Goal: Transaction & Acquisition: Purchase product/service

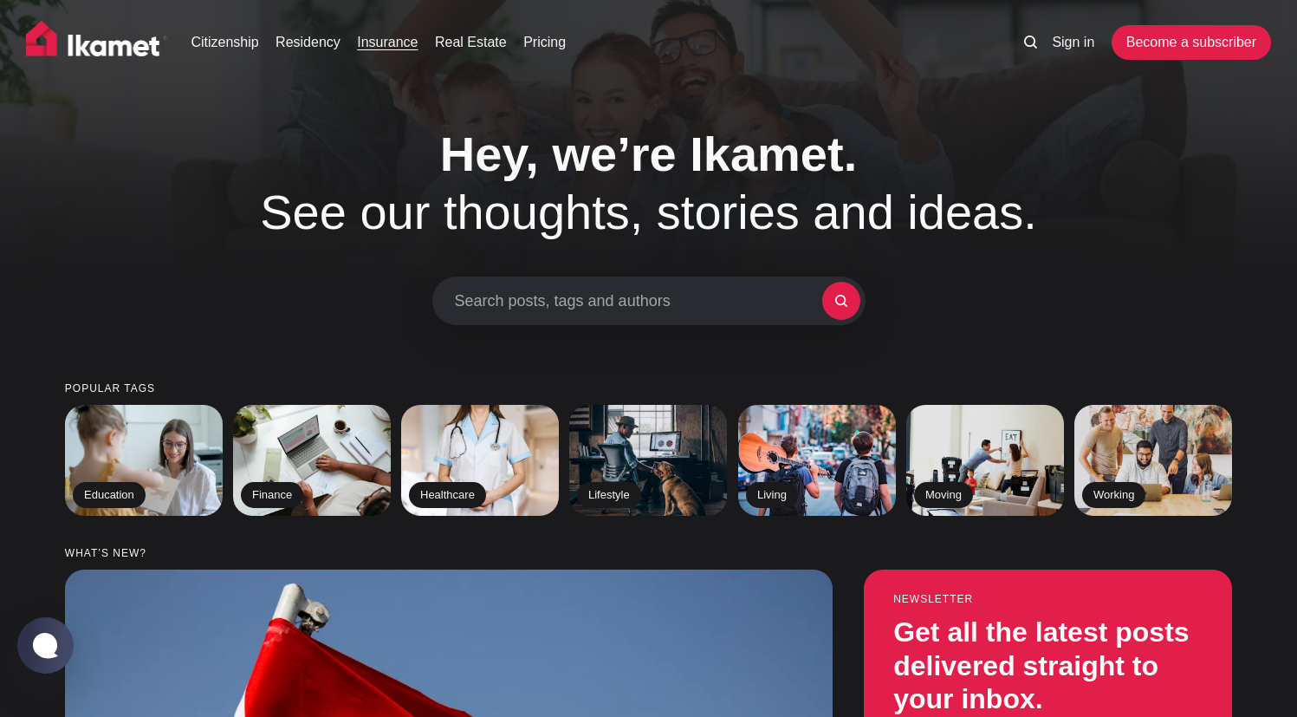
click at [408, 37] on link "Insurance" at bounding box center [387, 42] width 61 height 21
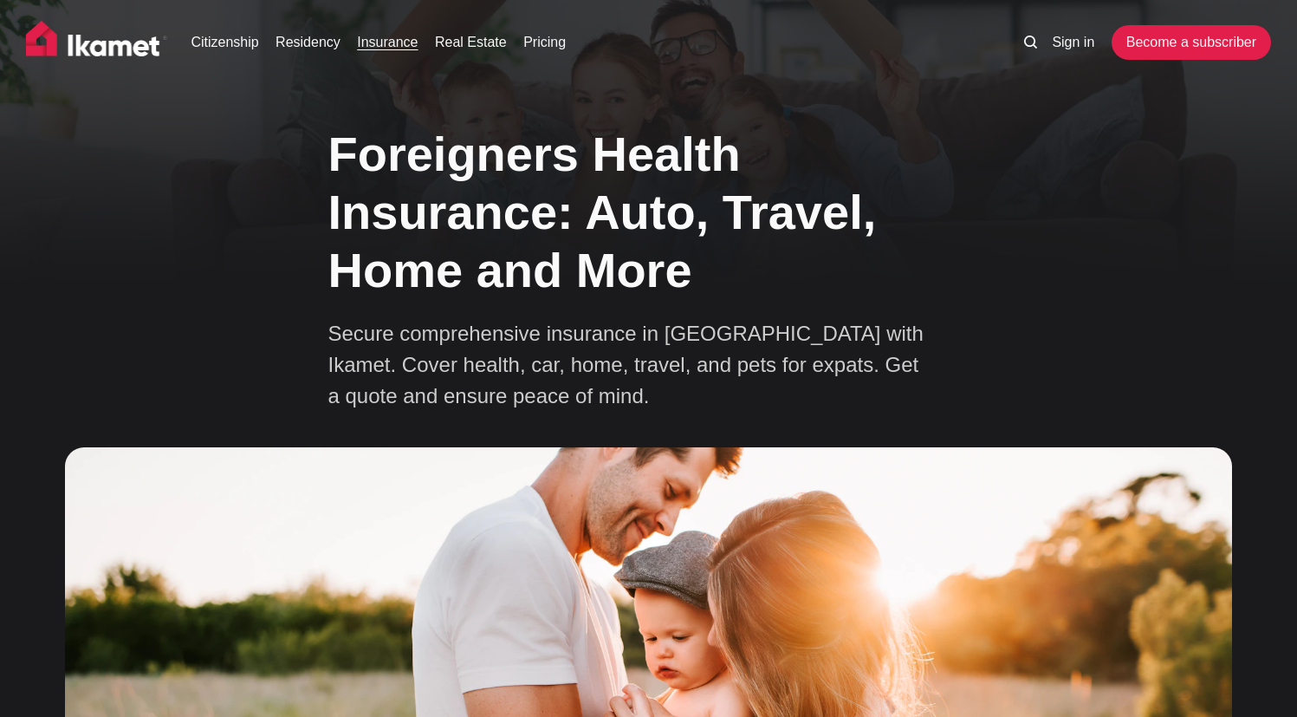
click at [407, 45] on link "Insurance" at bounding box center [387, 42] width 61 height 21
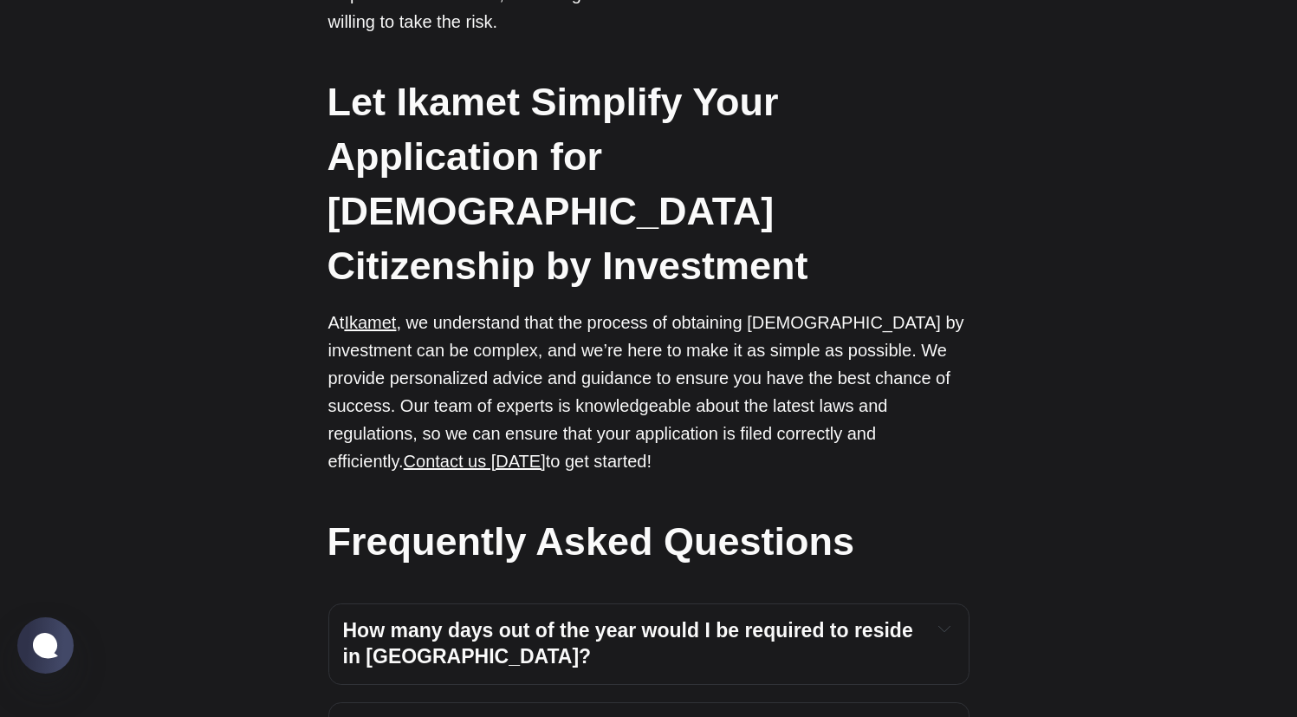
scroll to position [5906, 0]
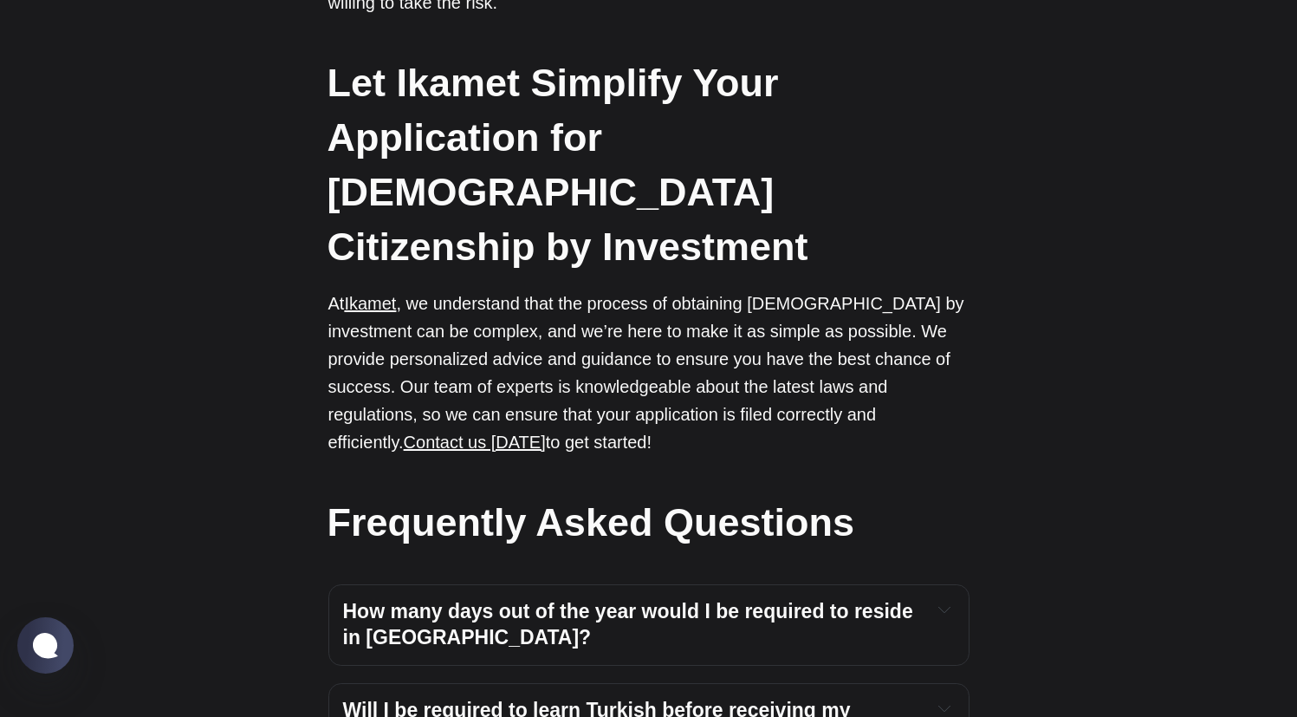
click at [804, 600] on span "How many days out of the year would I be required to reside in Turkey?" at bounding box center [631, 624] width 576 height 49
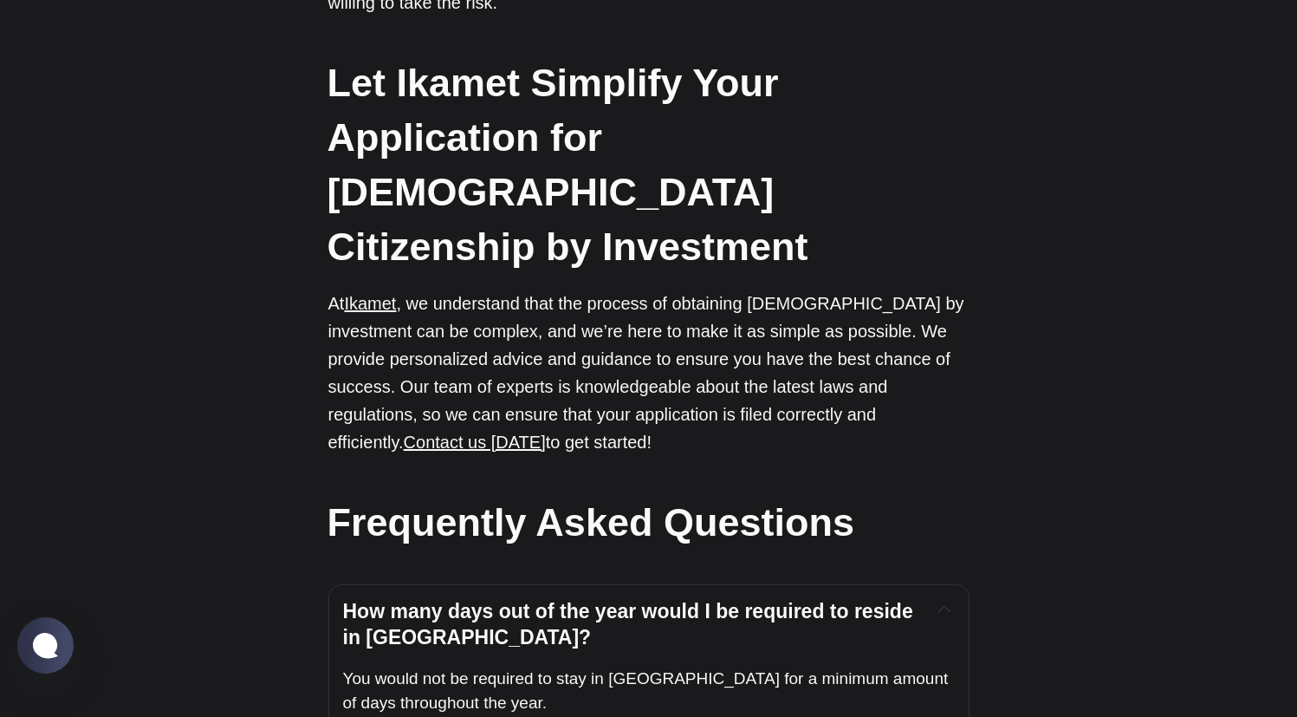
click at [802, 600] on span "How many days out of the year would I be required to reside in Turkey?" at bounding box center [631, 624] width 576 height 49
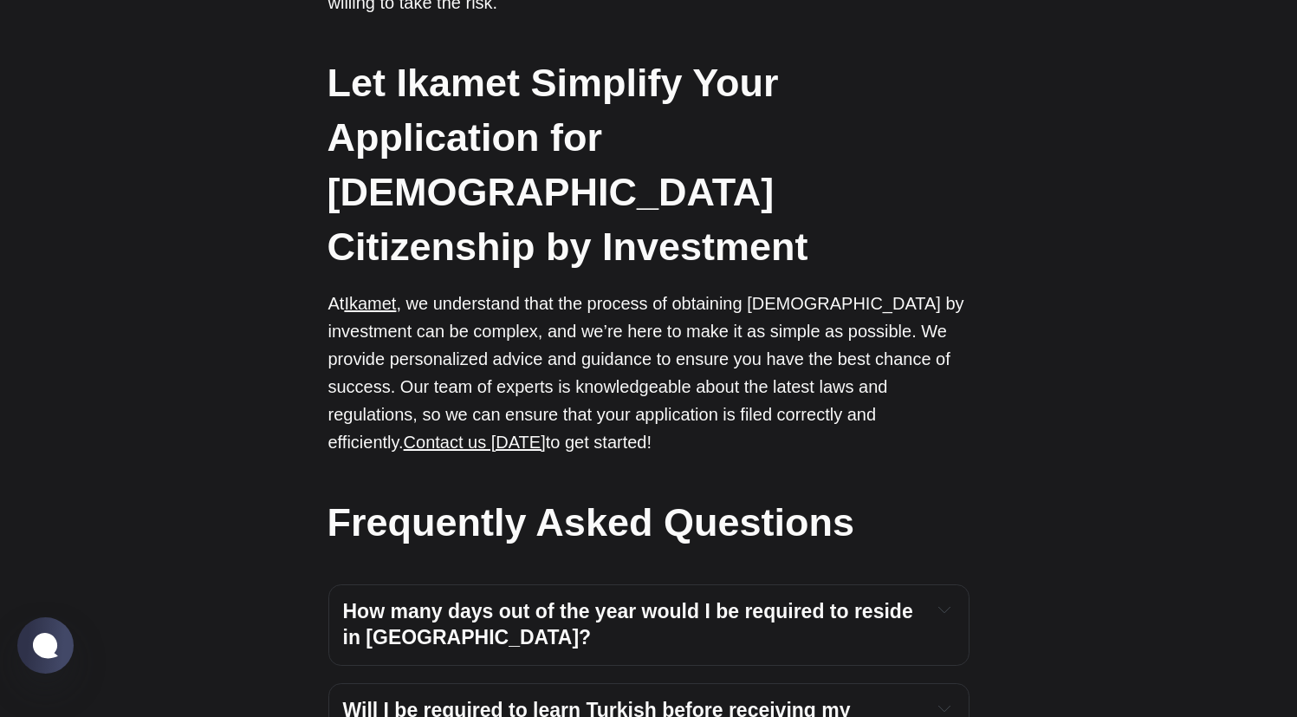
click at [796, 698] on span "Will I be required to learn Turkish before receiving my citizenship?" at bounding box center [599, 722] width 513 height 49
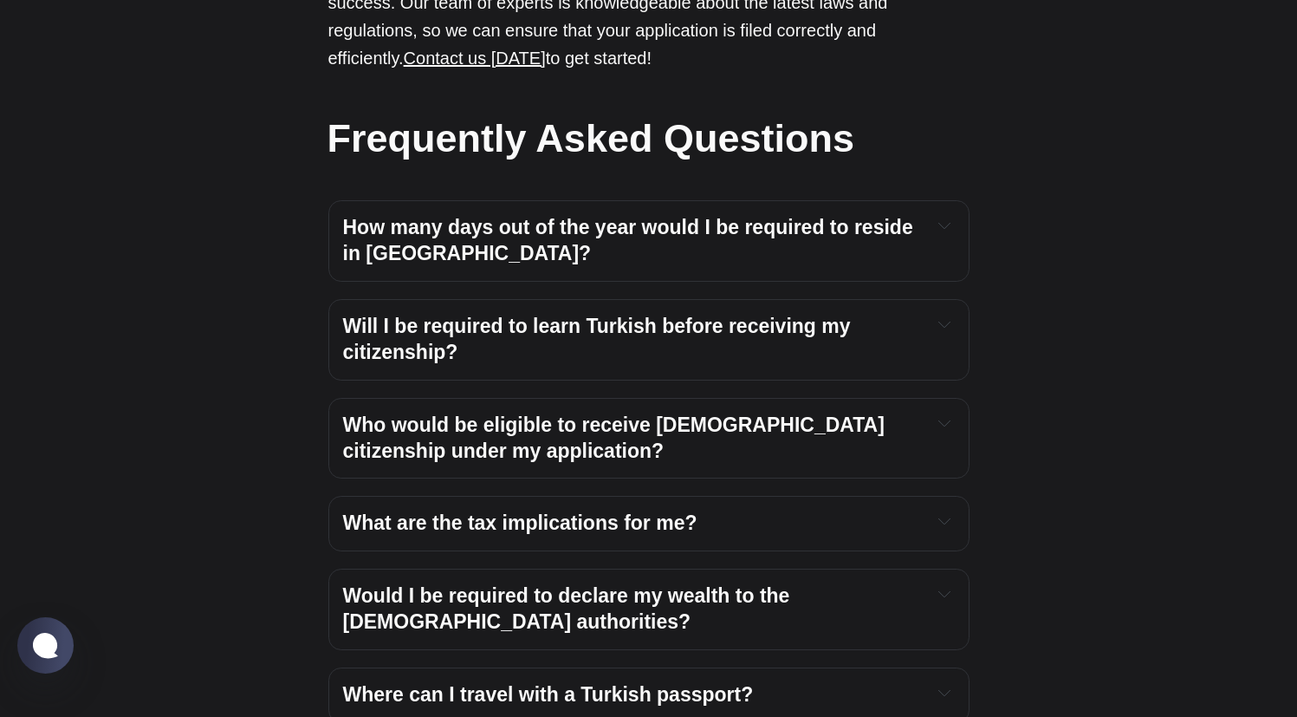
scroll to position [6291, 0]
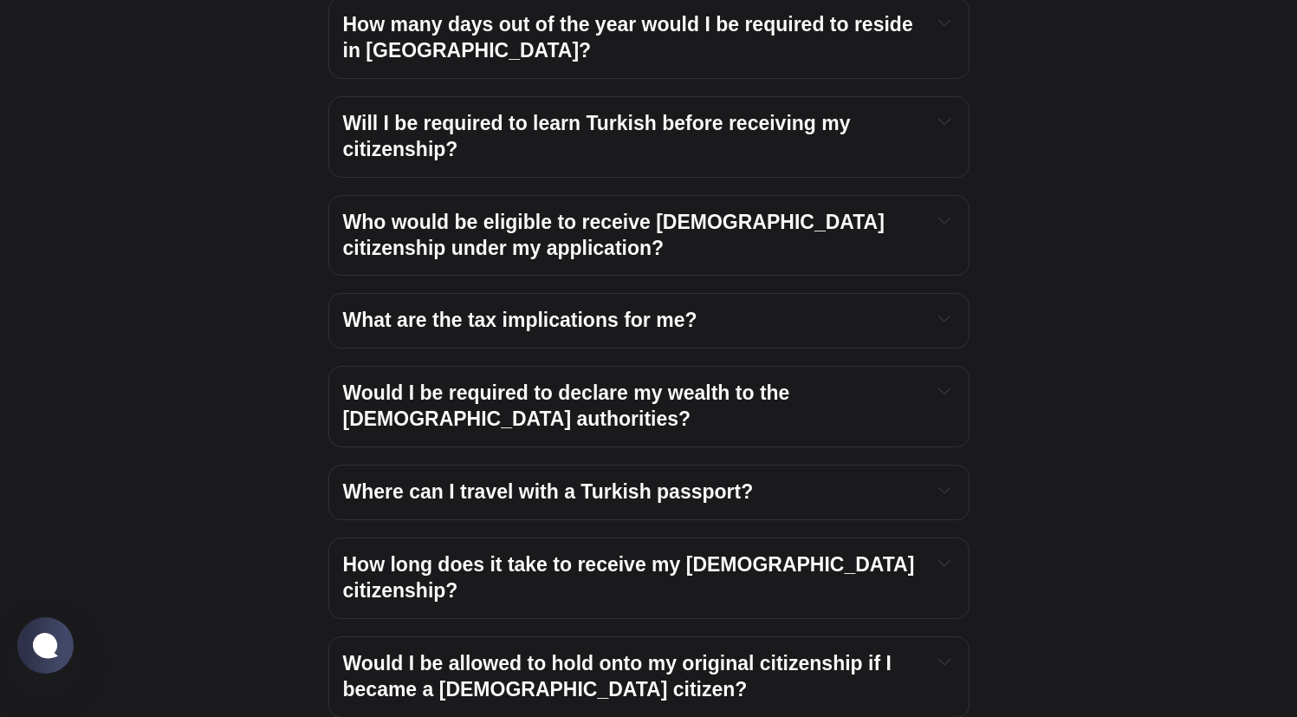
scroll to position [6569, 0]
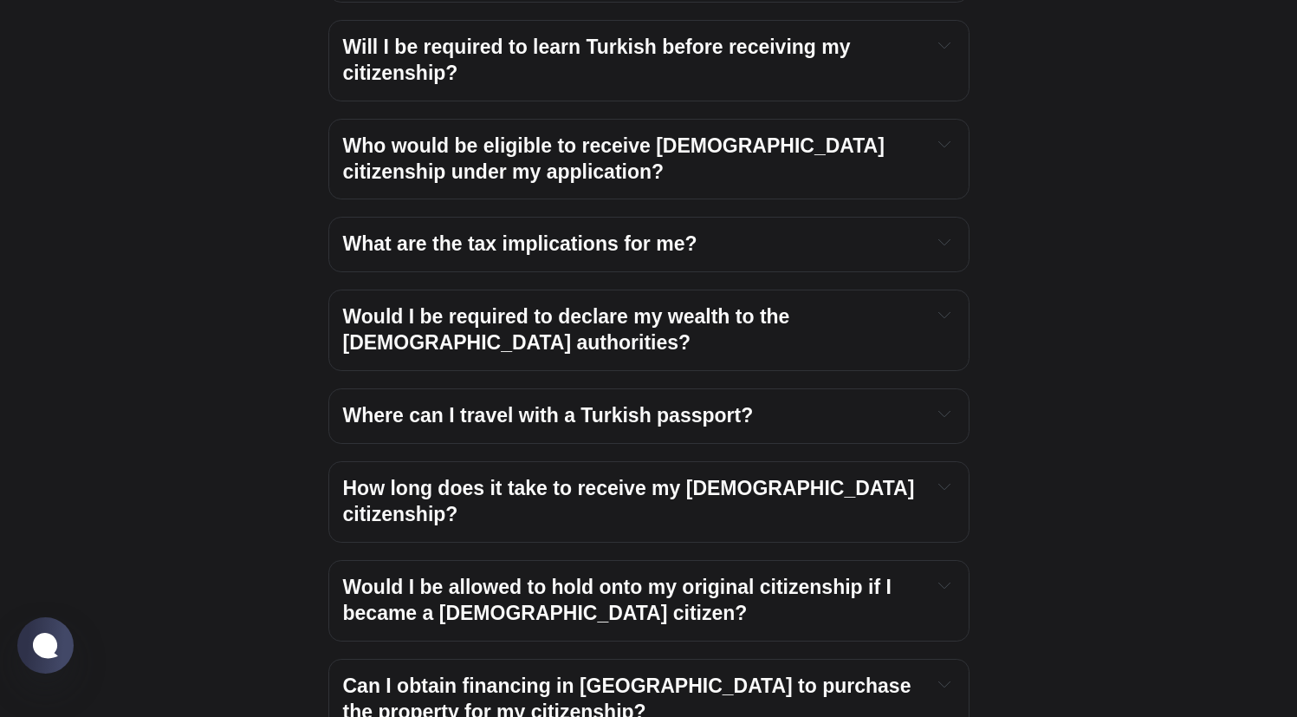
click at [697, 674] on span "Can I obtain financing in Turkey to purchase the property for my citizenship?" at bounding box center [630, 698] width 574 height 49
click at [681, 674] on span "Can I obtain financing in Turkey to purchase the property for my citizenship?" at bounding box center [630, 698] width 574 height 49
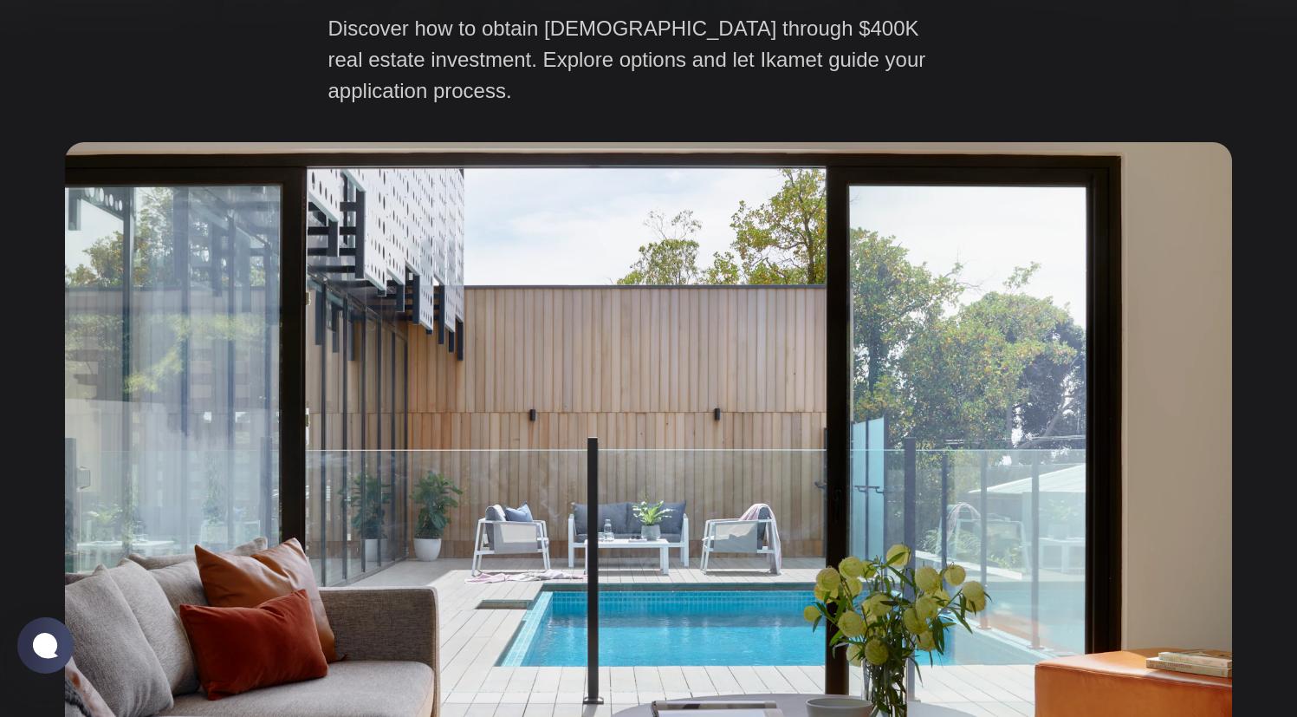
scroll to position [0, 0]
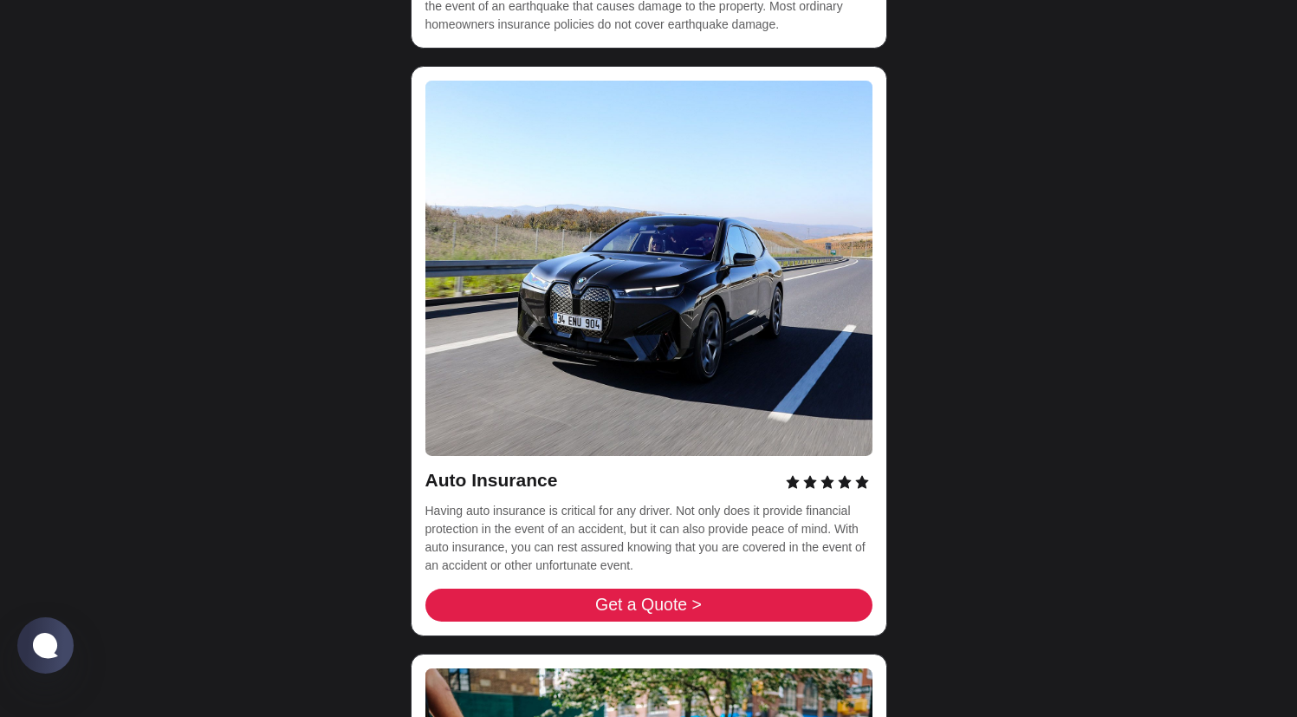
scroll to position [5622, 0]
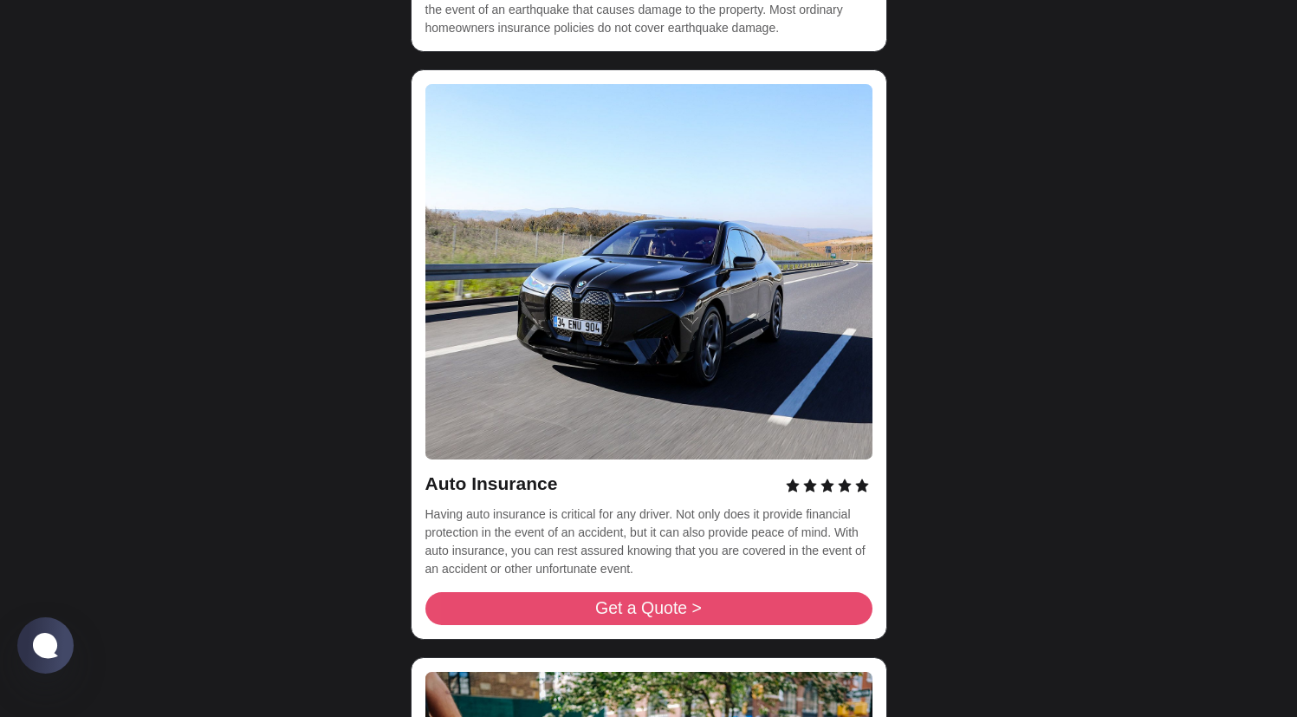
click at [667, 600] on span "Get a Quote >" at bounding box center [648, 608] width 107 height 16
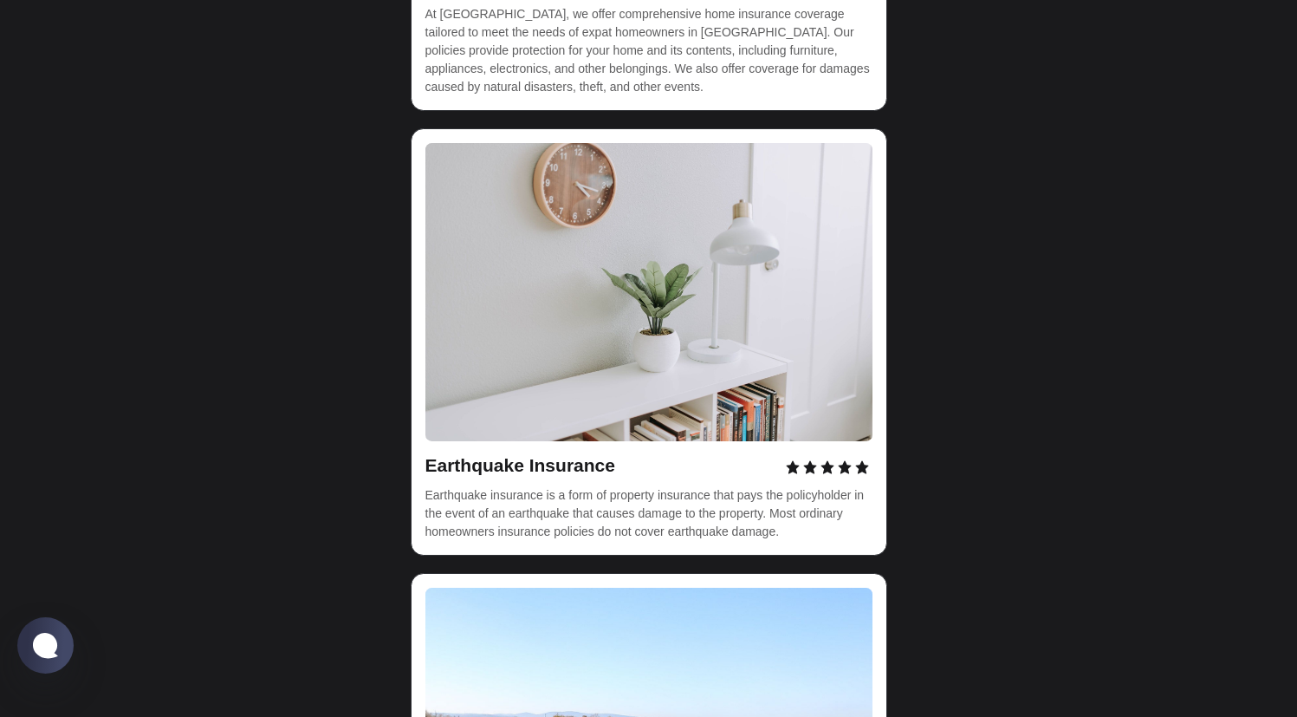
scroll to position [5095, 0]
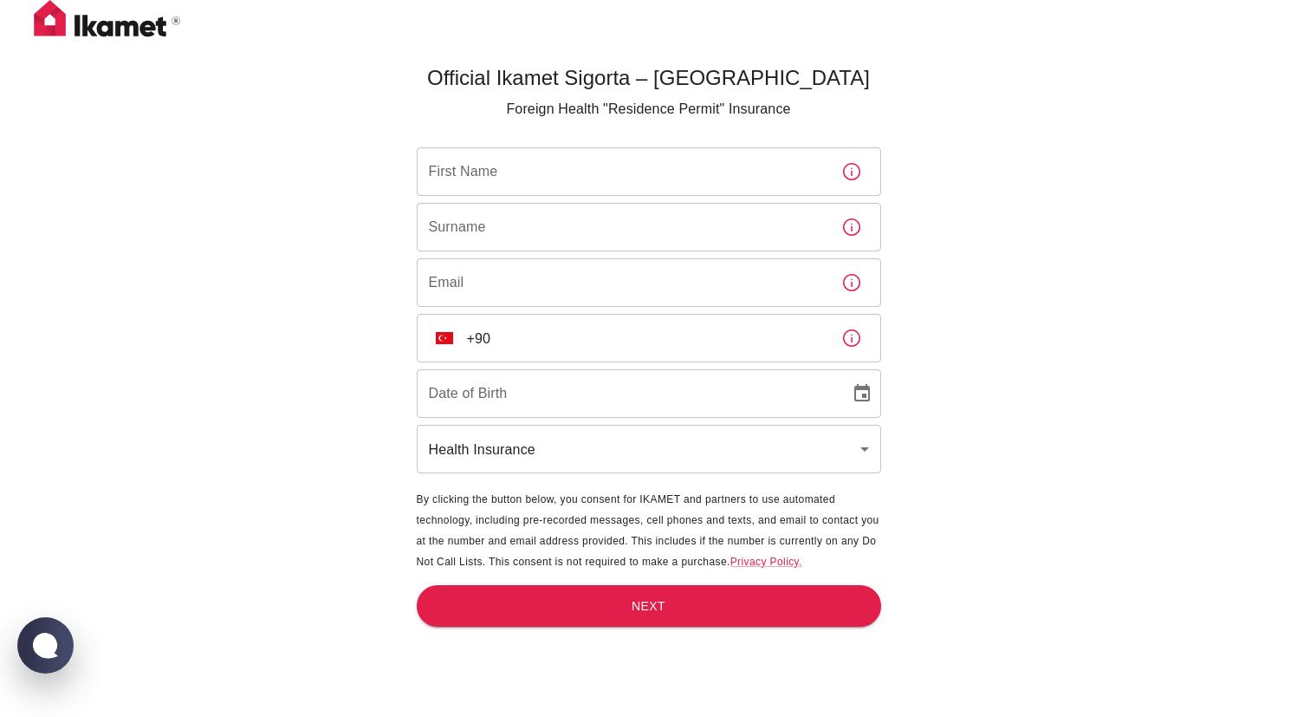
click at [853, 458] on body "Official Ikamet Sigorta – [DEMOGRAPHIC_DATA] Foreign Health "Residence Permit" …" at bounding box center [648, 387] width 1297 height 774
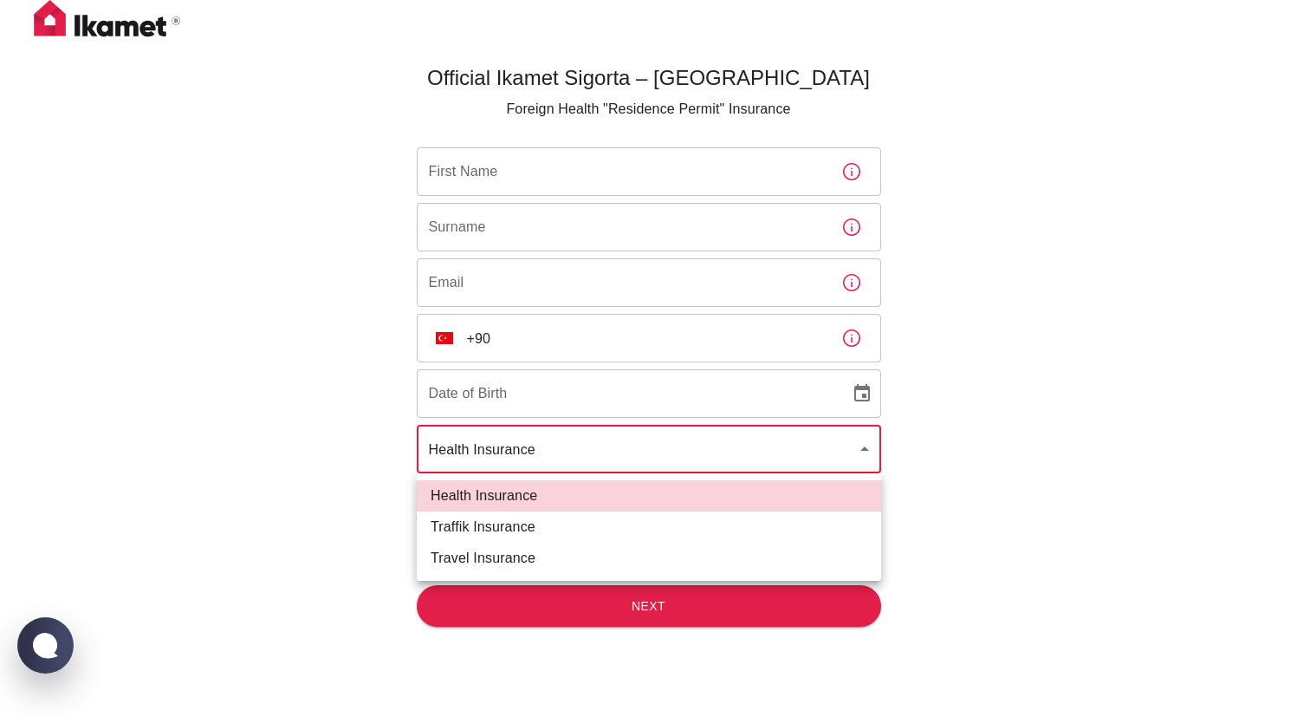
click at [810, 523] on li "Traffik Insurance" at bounding box center [649, 526] width 464 height 31
type input "traffik"
